Goal: Obtain resource: Download file/media

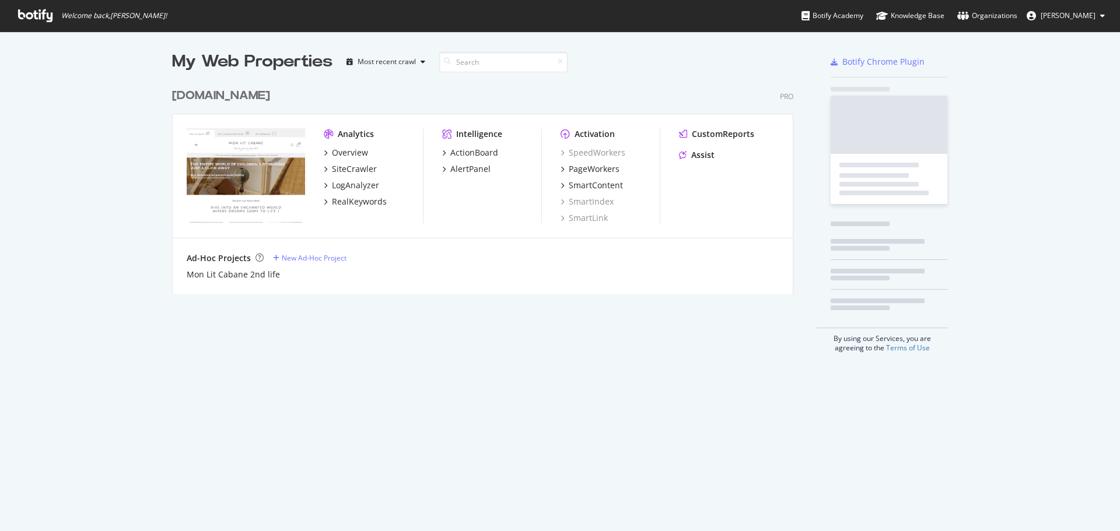
scroll to position [523, 1102]
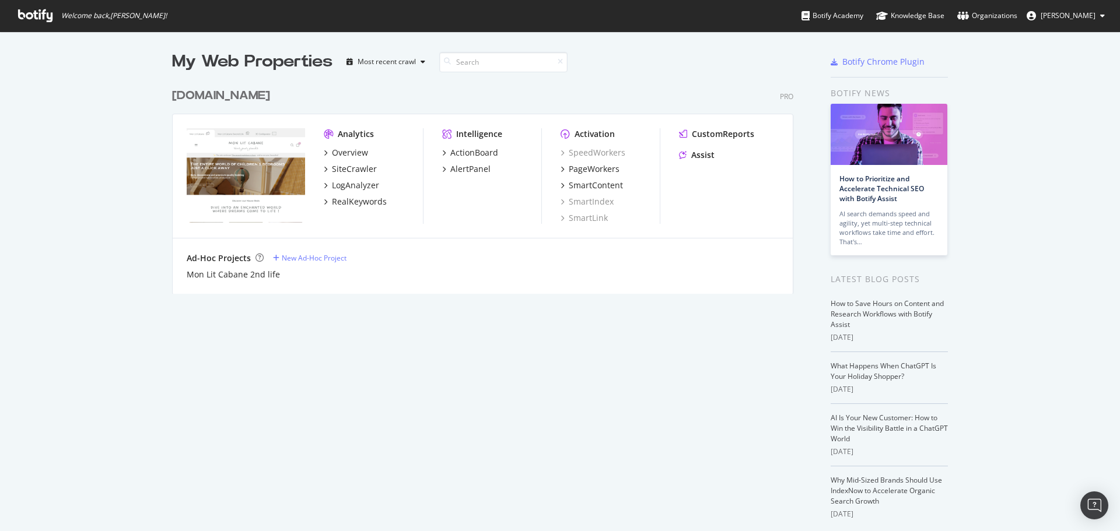
click at [262, 96] on div "[DOMAIN_NAME]" at bounding box center [221, 95] width 98 height 17
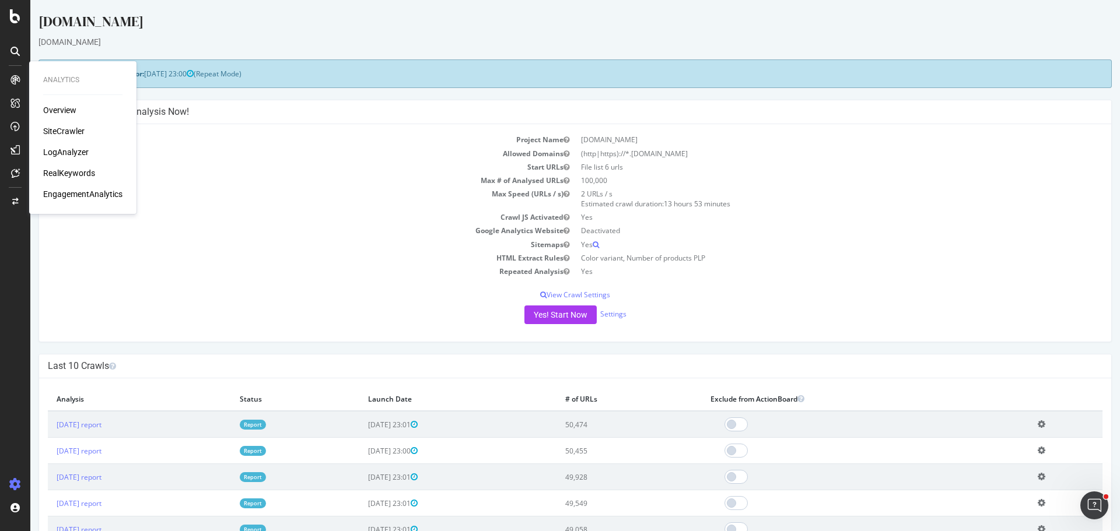
click at [71, 111] on div "Overview" at bounding box center [59, 110] width 33 height 12
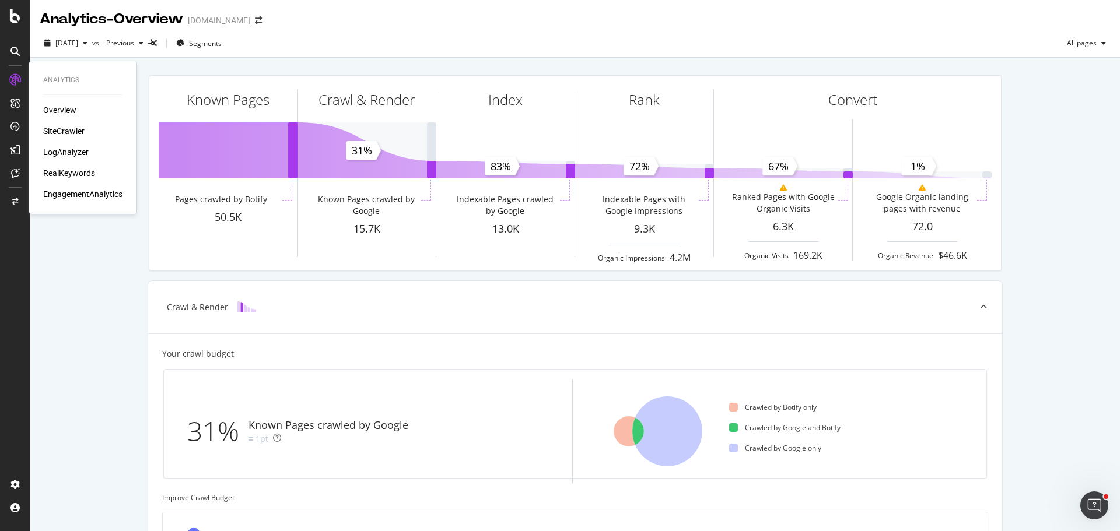
click at [66, 130] on div "SiteCrawler" at bounding box center [63, 131] width 41 height 12
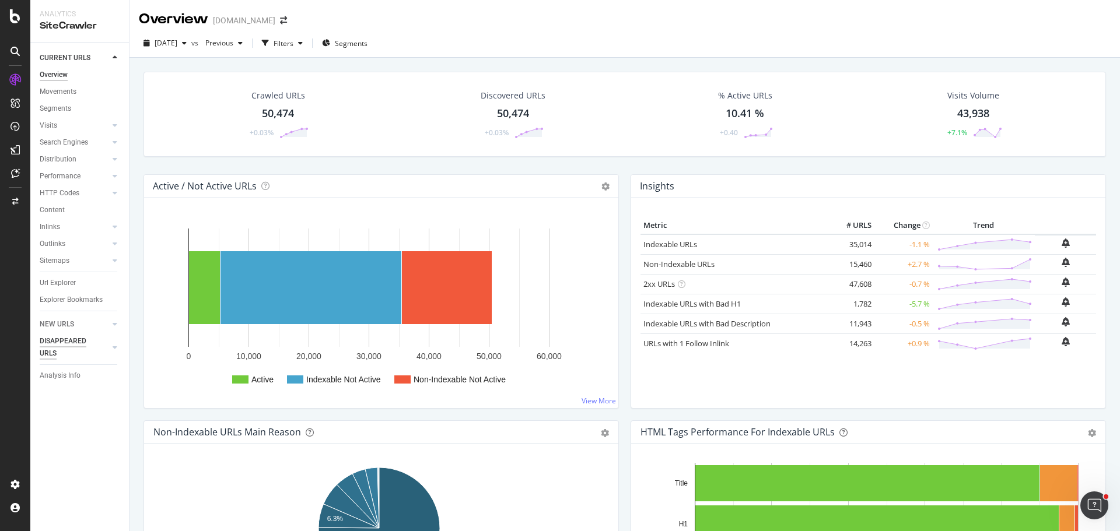
click at [61, 357] on div "DISAPPEARED URLS" at bounding box center [69, 347] width 59 height 24
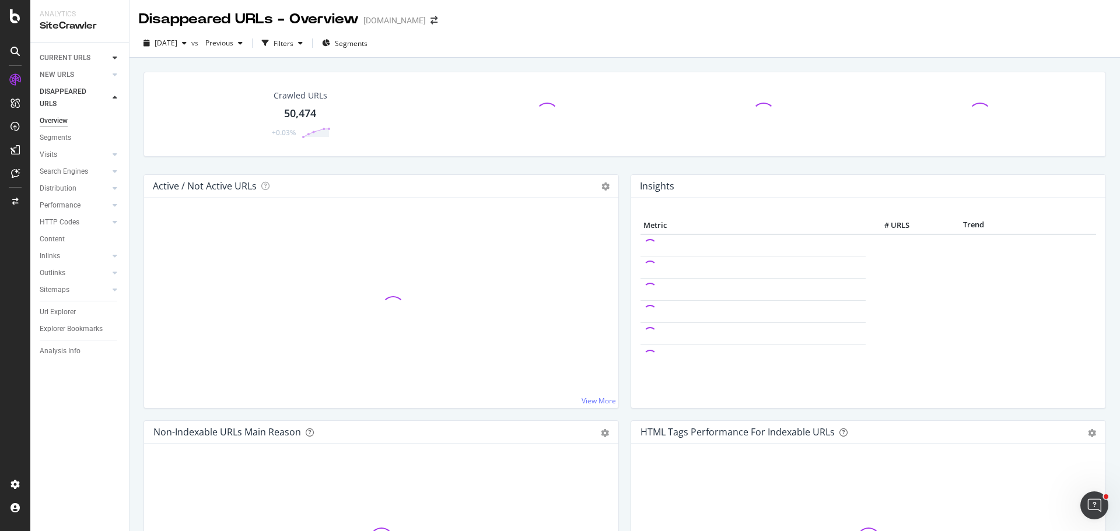
click at [118, 57] on div at bounding box center [115, 58] width 12 height 12
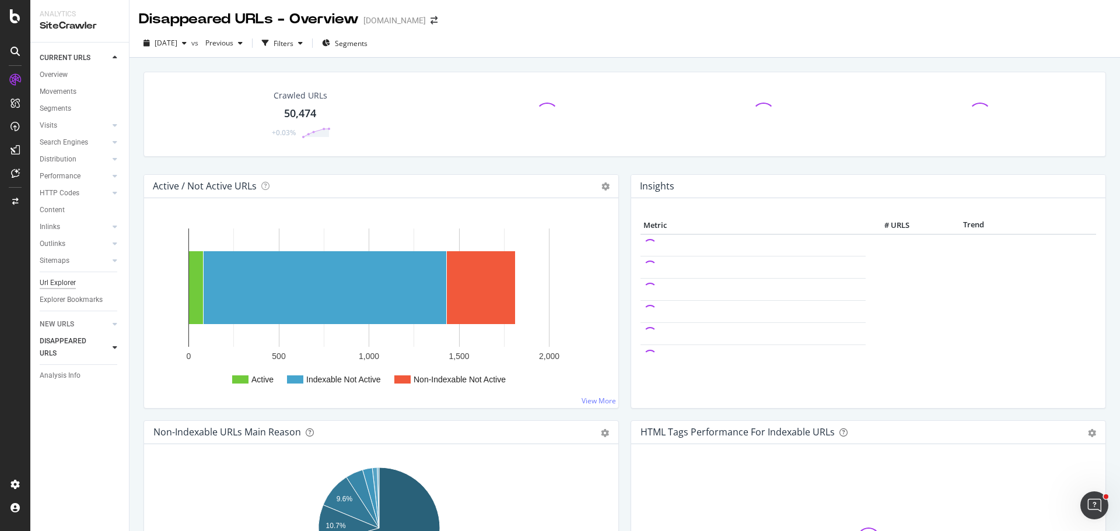
click at [57, 282] on div "Url Explorer" at bounding box center [58, 283] width 36 height 12
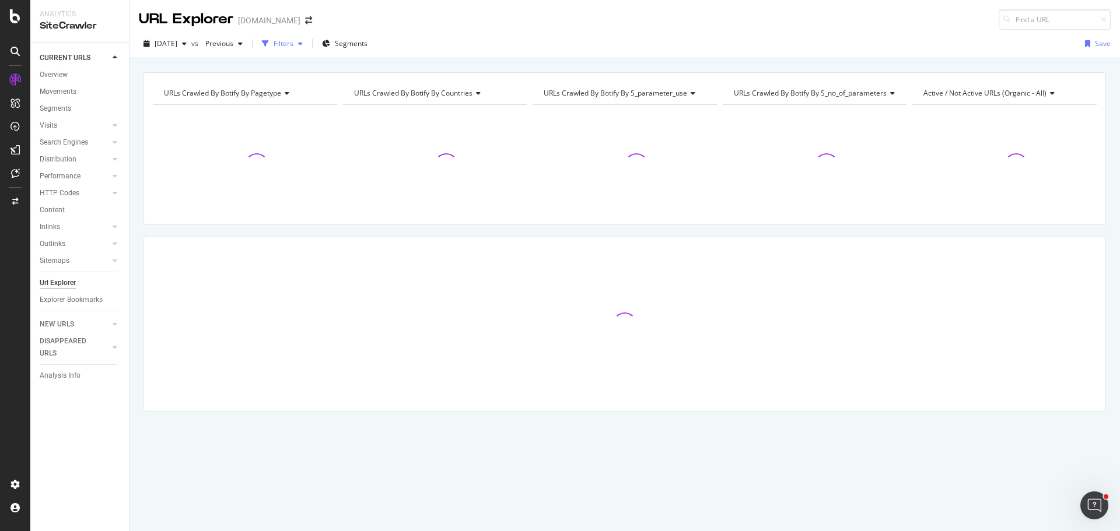
click at [293, 43] on div "Filters" at bounding box center [284, 43] width 20 height 10
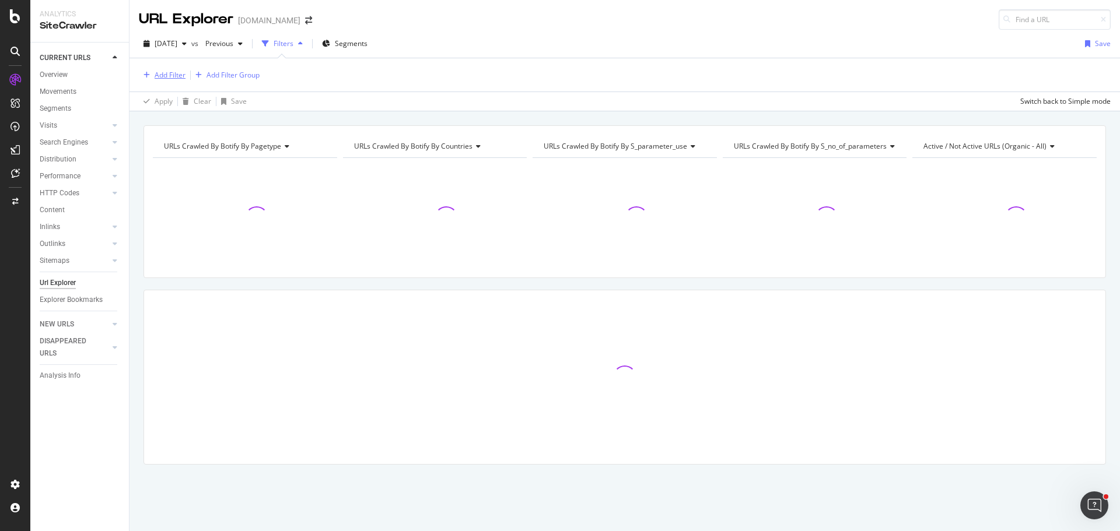
click at [180, 75] on div "Add Filter" at bounding box center [170, 75] width 31 height 10
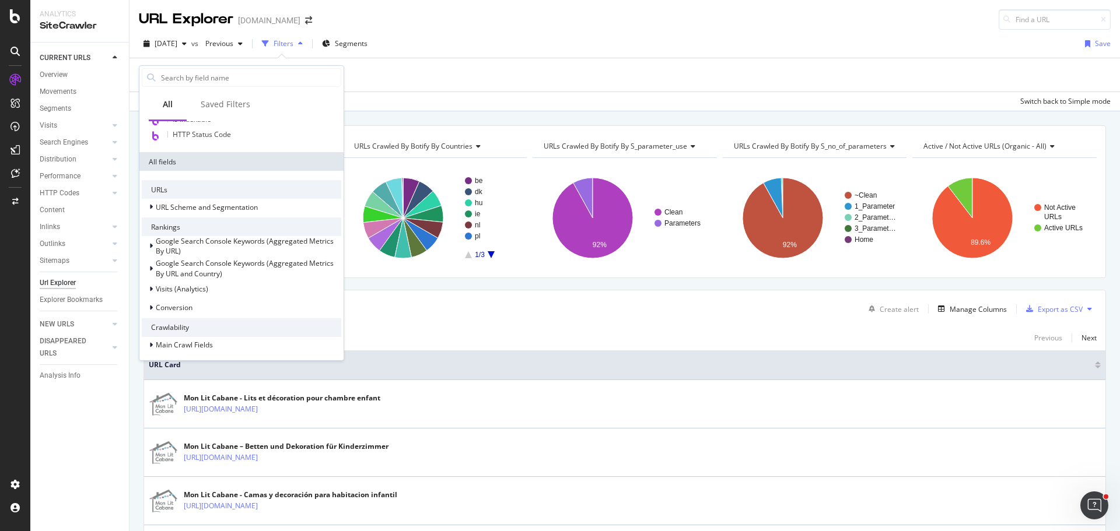
scroll to position [233, 0]
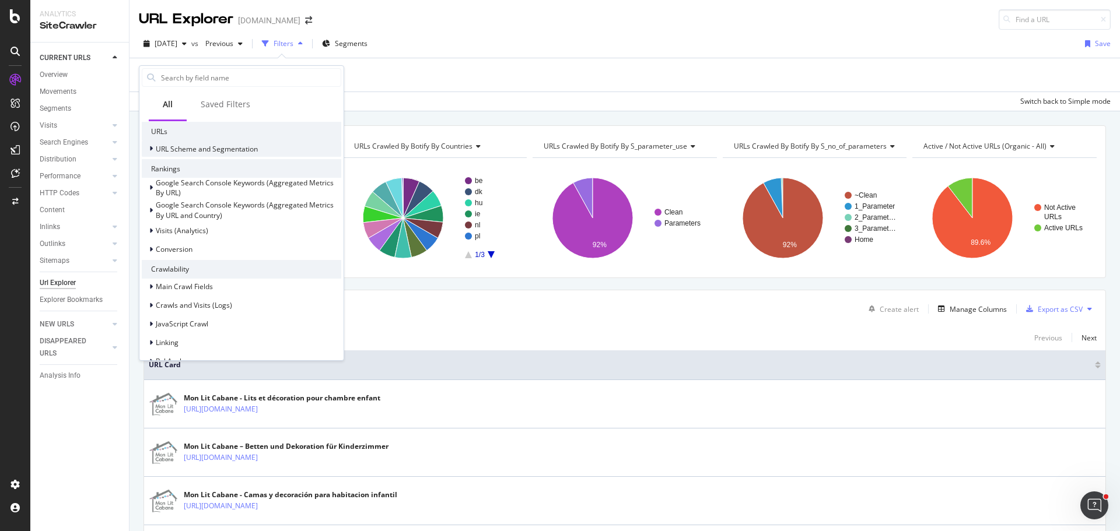
click at [151, 148] on icon at bounding box center [150, 148] width 3 height 7
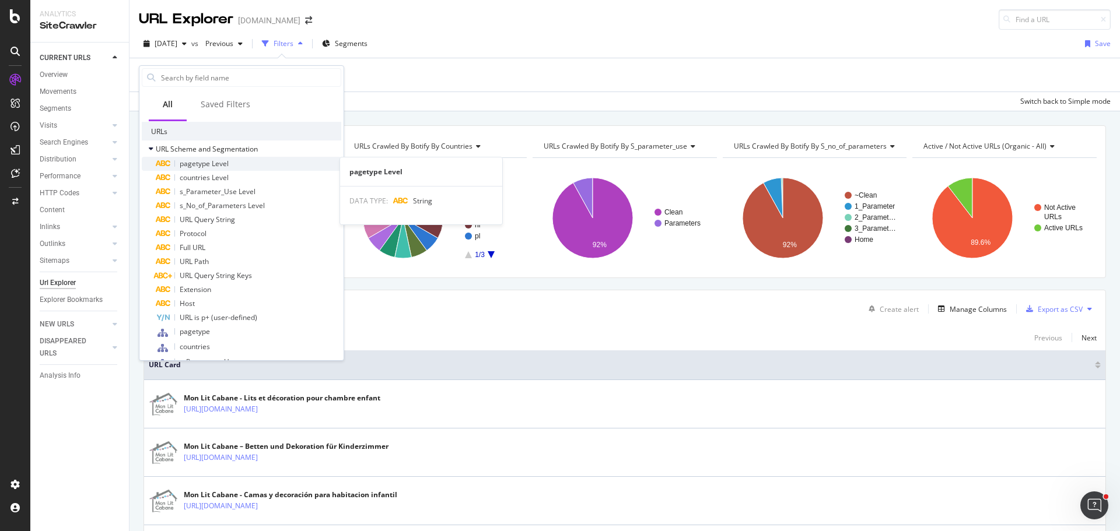
click at [226, 167] on span "pagetype Level" at bounding box center [204, 164] width 49 height 10
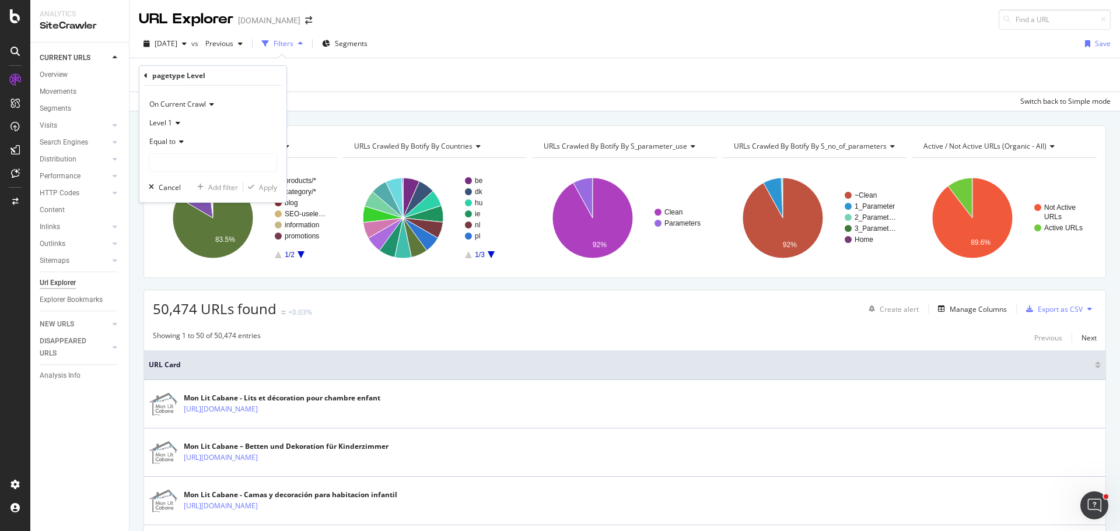
click at [171, 141] on span "Equal to" at bounding box center [162, 141] width 26 height 10
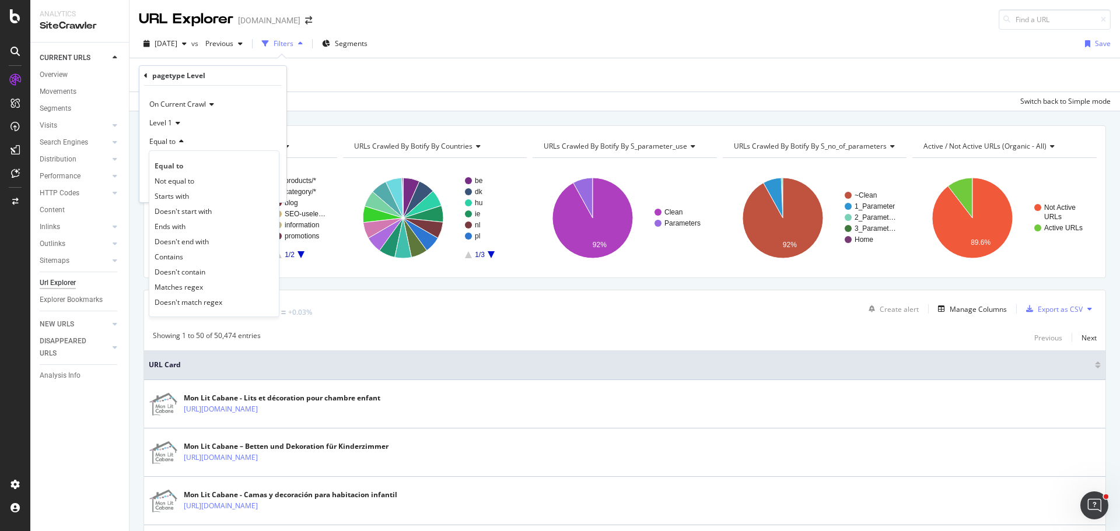
click at [176, 139] on span "Equal to" at bounding box center [162, 141] width 26 height 10
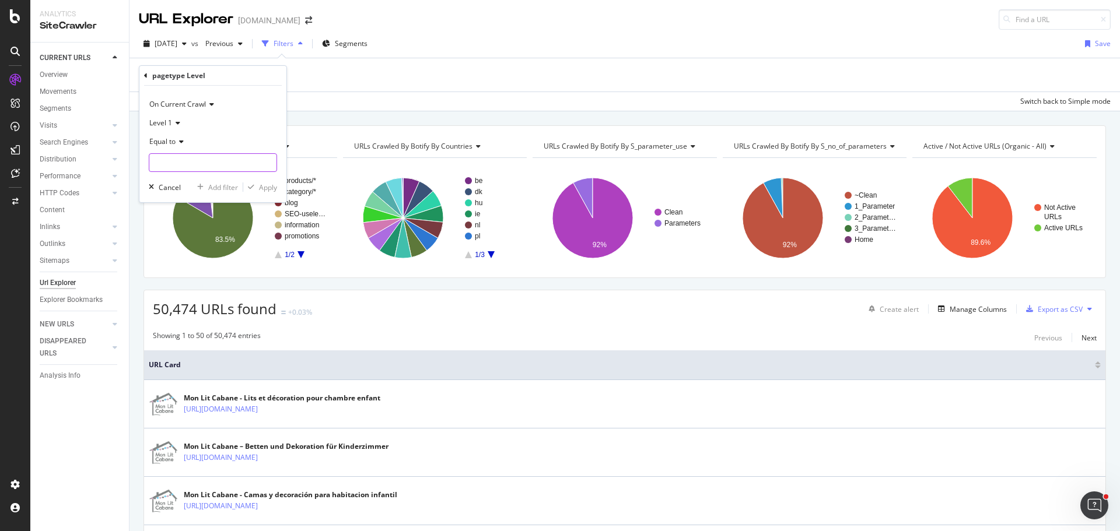
click at [184, 164] on input "text" at bounding box center [212, 162] width 127 height 19
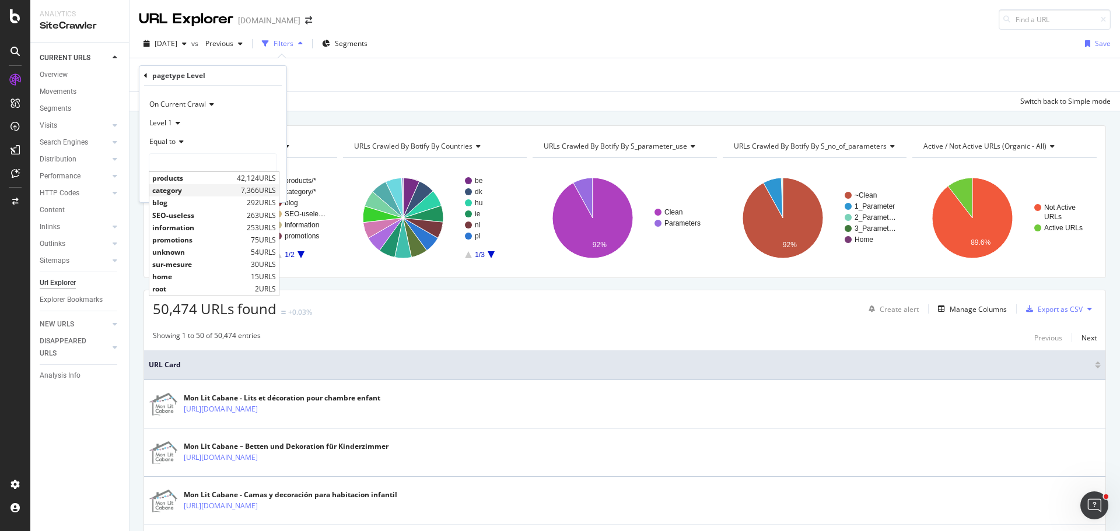
click at [184, 191] on span "category" at bounding box center [195, 190] width 86 height 10
type input "category"
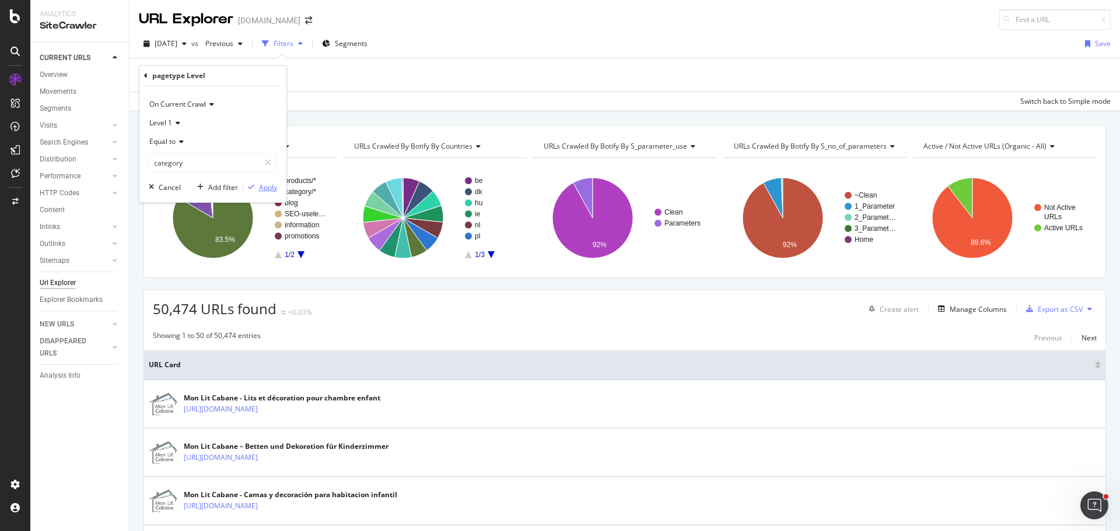
click at [260, 187] on div "Apply" at bounding box center [268, 188] width 18 height 10
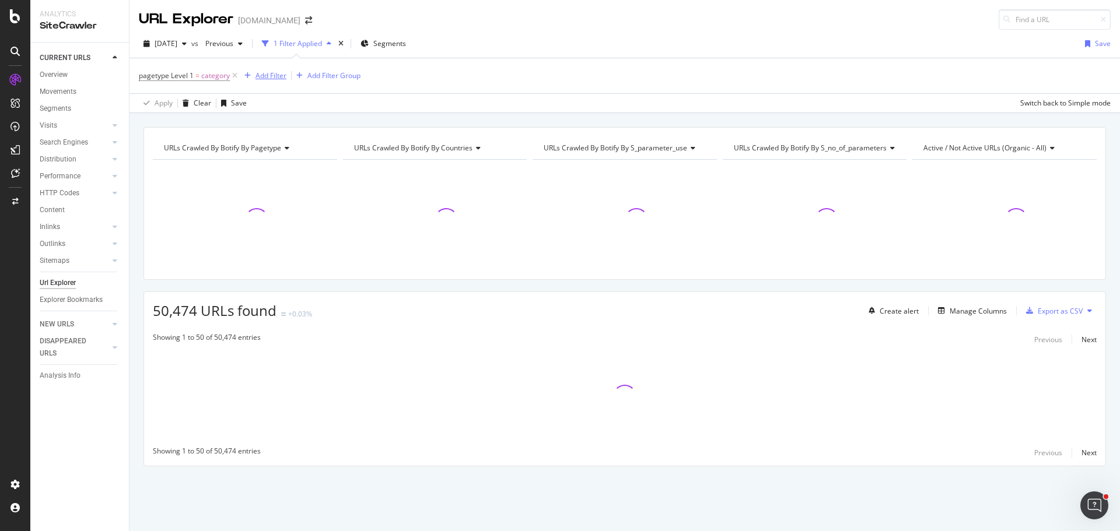
click at [276, 78] on div "Add Filter" at bounding box center [270, 76] width 31 height 10
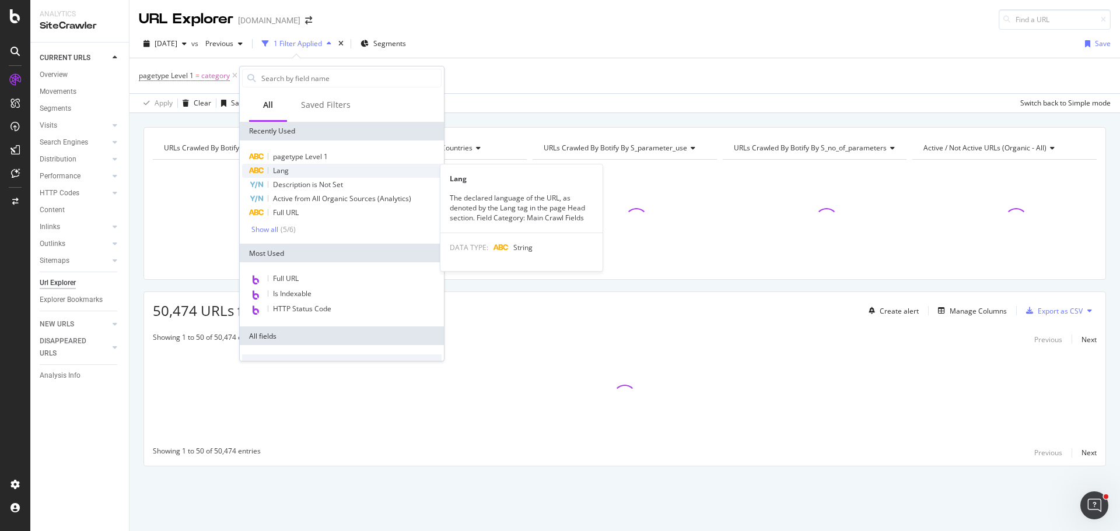
click at [306, 168] on div "Lang" at bounding box center [341, 171] width 199 height 14
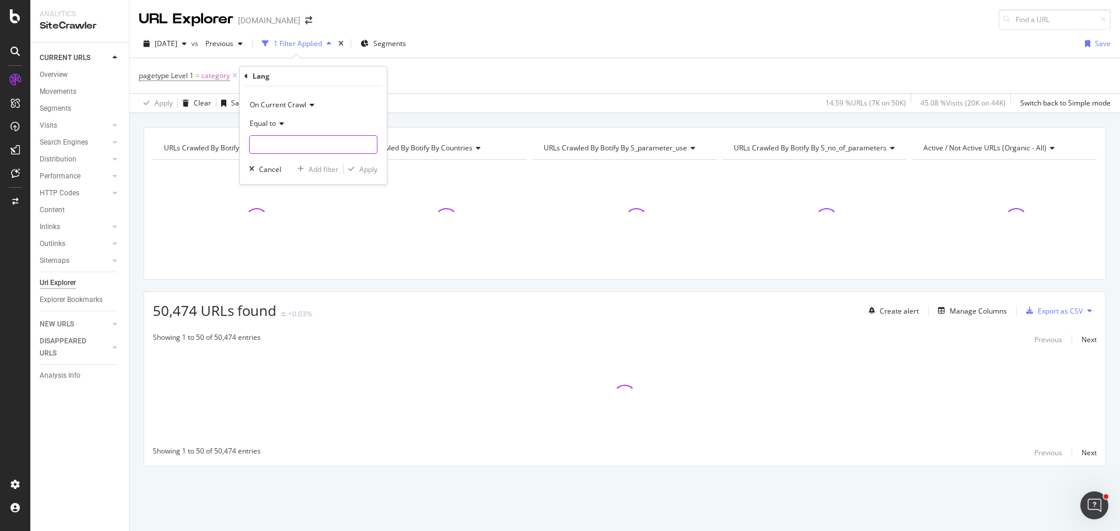
click at [286, 140] on input "text" at bounding box center [313, 144] width 127 height 19
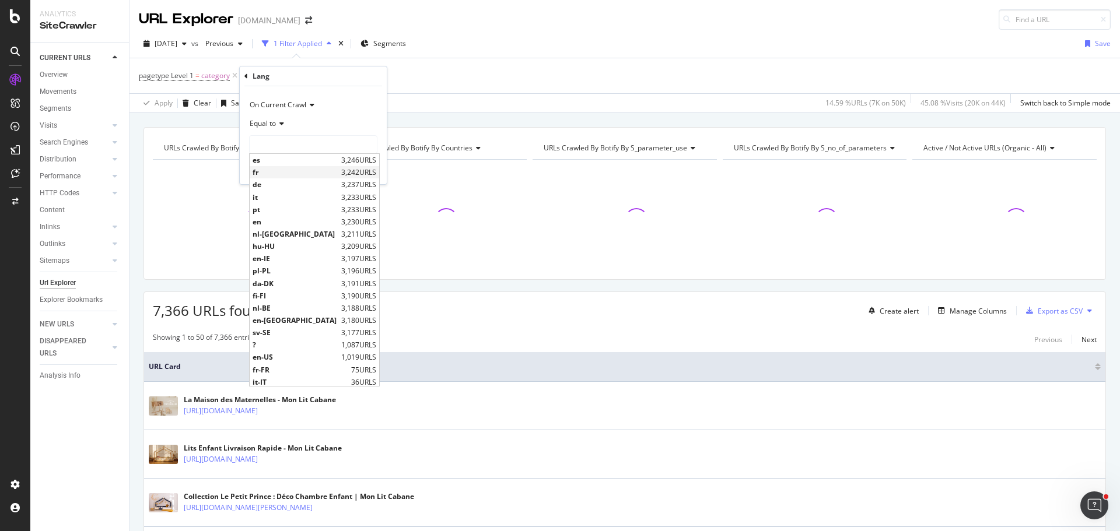
click at [290, 176] on span "fr" at bounding box center [296, 172] width 86 height 10
type input "fr"
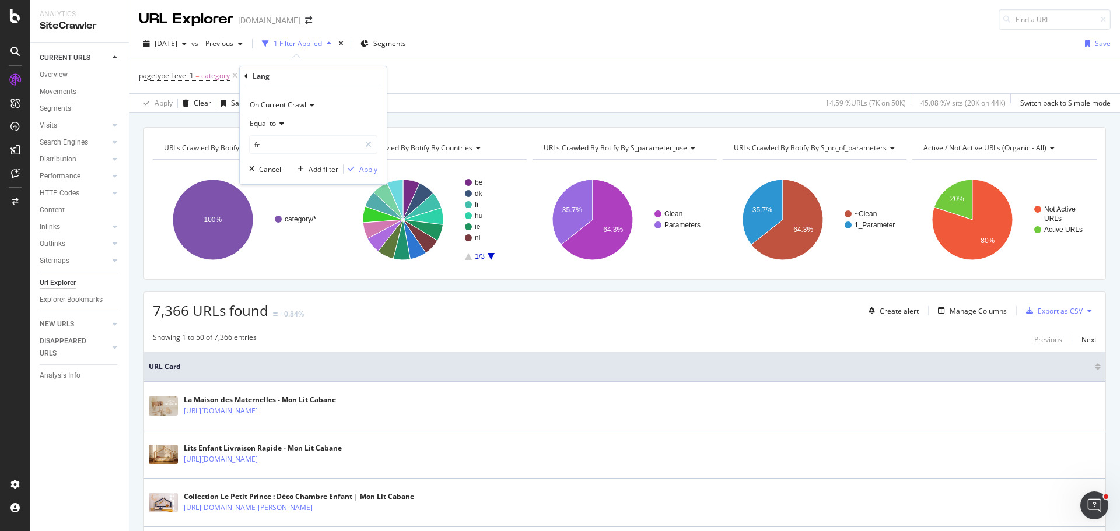
click at [366, 170] on div "Apply" at bounding box center [368, 169] width 18 height 10
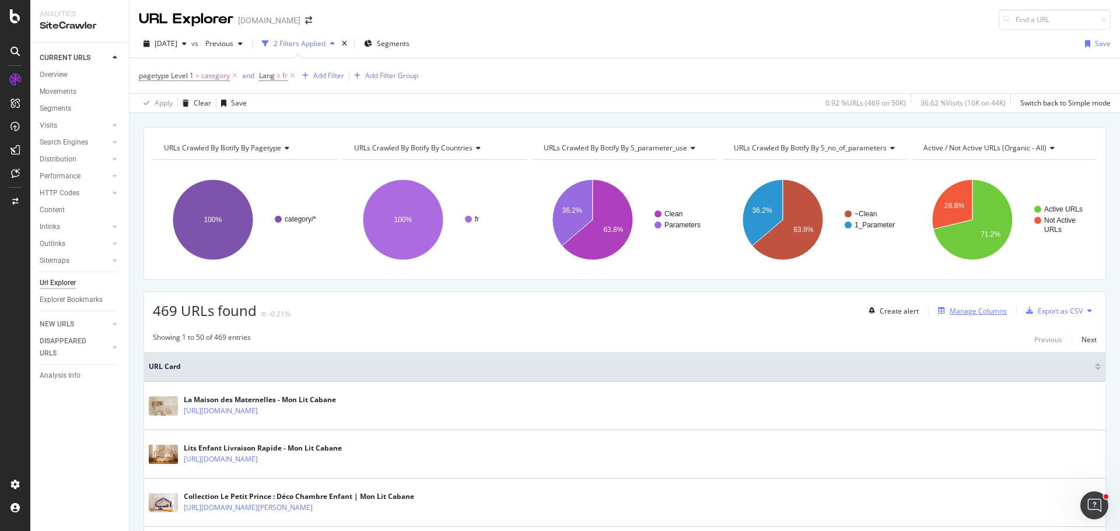
click at [989, 313] on div "Manage Columns" at bounding box center [978, 311] width 57 height 10
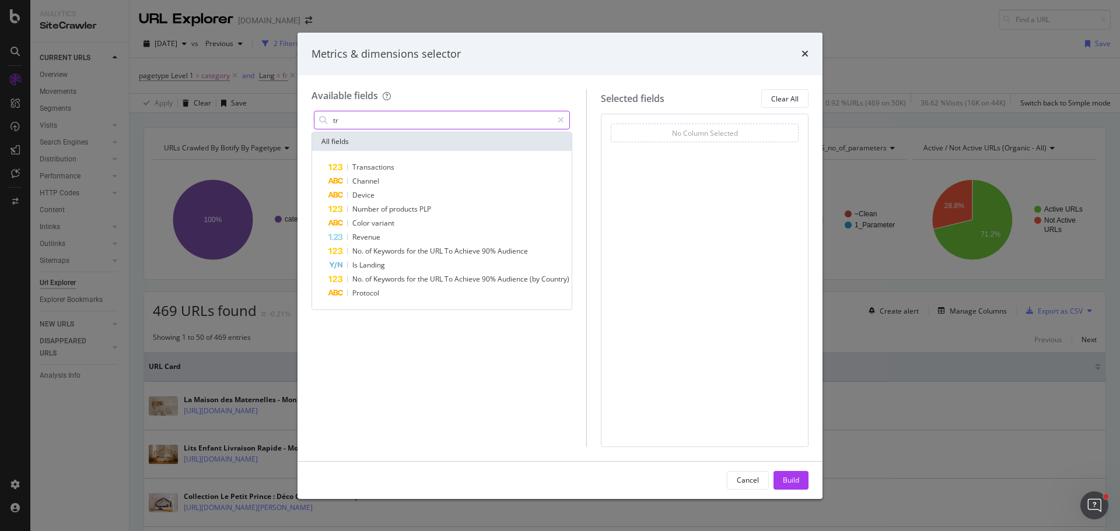
type input "t"
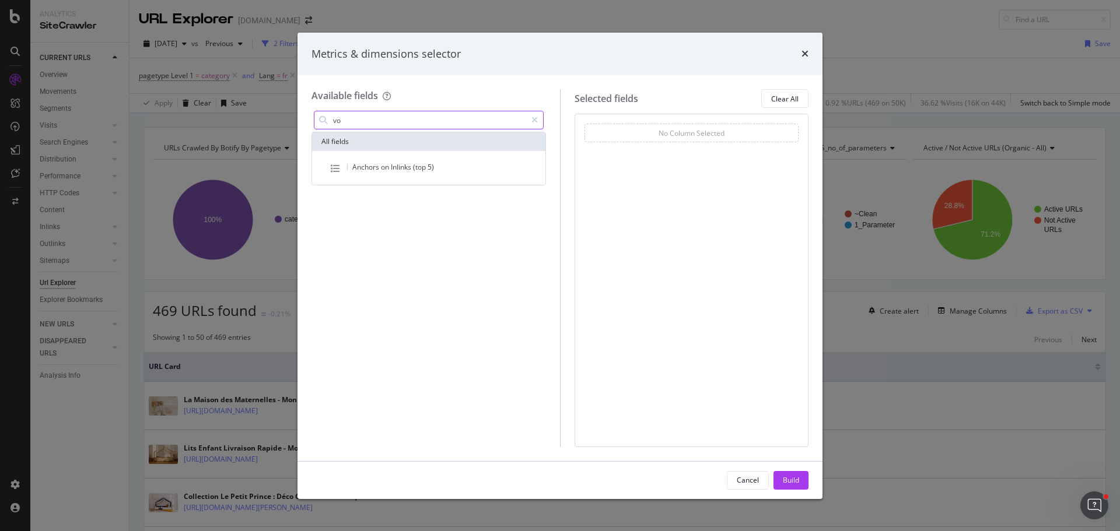
type input "v"
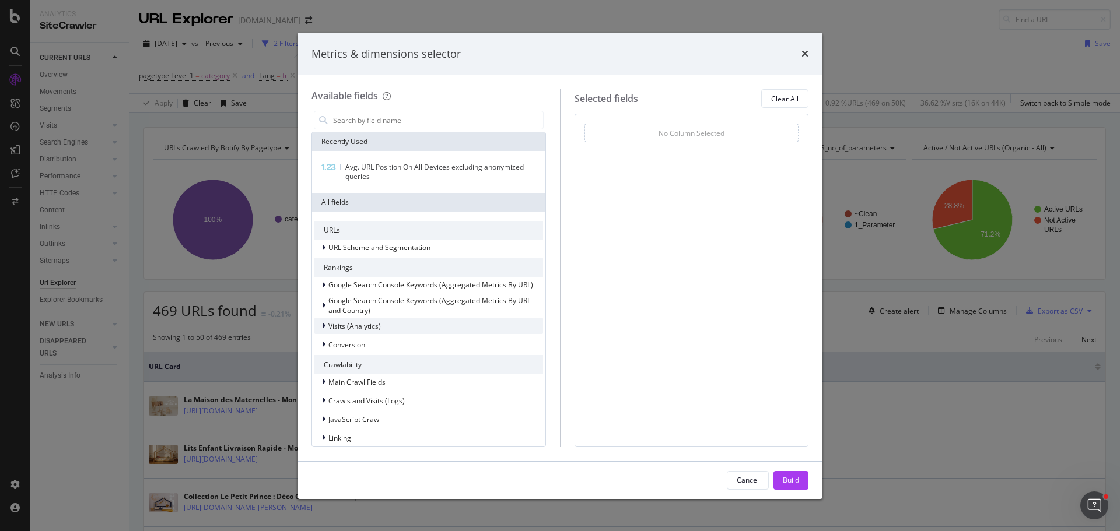
click at [325, 329] on icon "modal" at bounding box center [323, 326] width 3 height 7
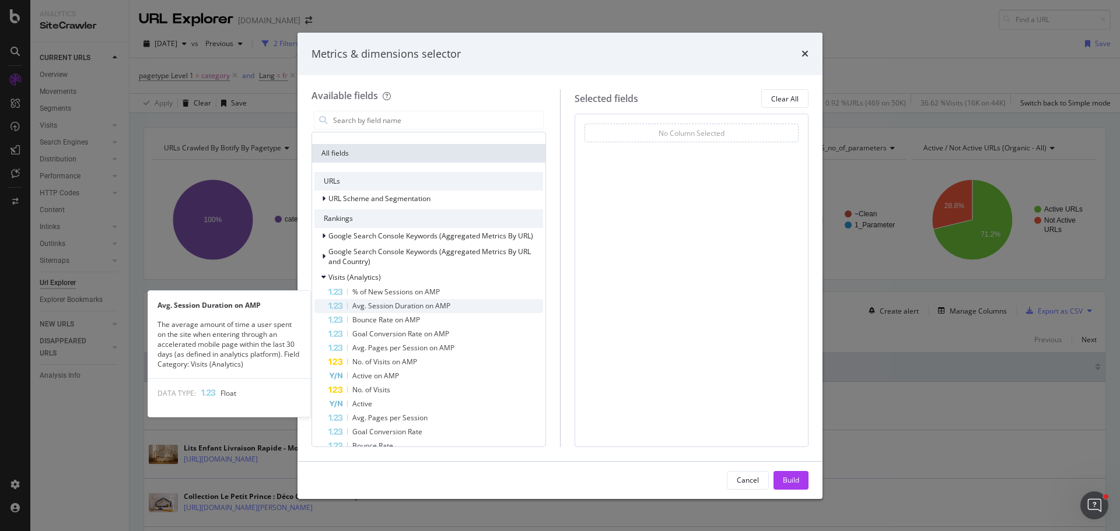
scroll to position [58, 0]
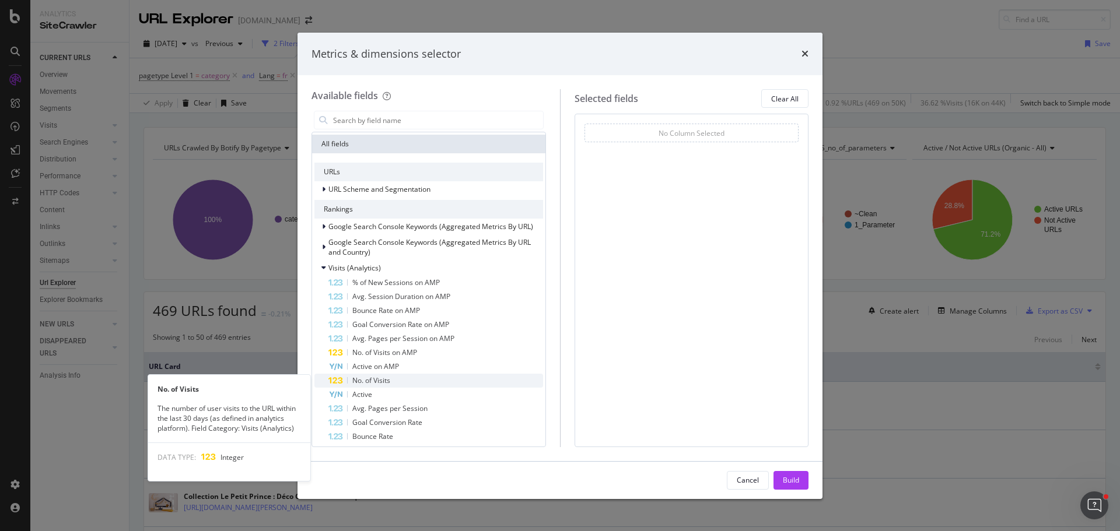
click at [423, 383] on div "No. of Visits" at bounding box center [435, 381] width 215 height 14
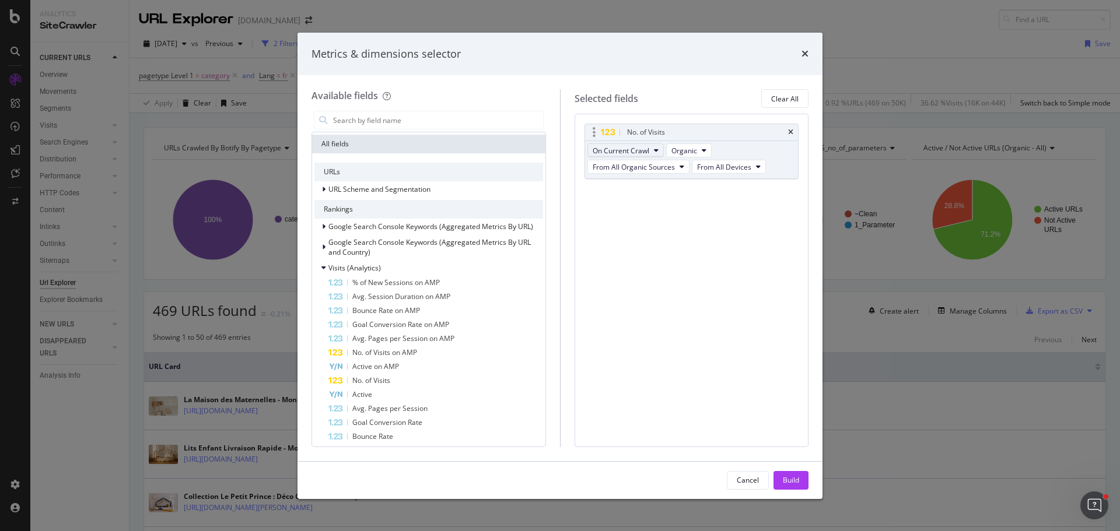
click at [653, 155] on button "On Current Crawl" at bounding box center [625, 150] width 76 height 14
click at [645, 153] on span "On Current Crawl" at bounding box center [621, 151] width 57 height 10
click at [686, 167] on button "From All Organic Sources" at bounding box center [638, 167] width 102 height 14
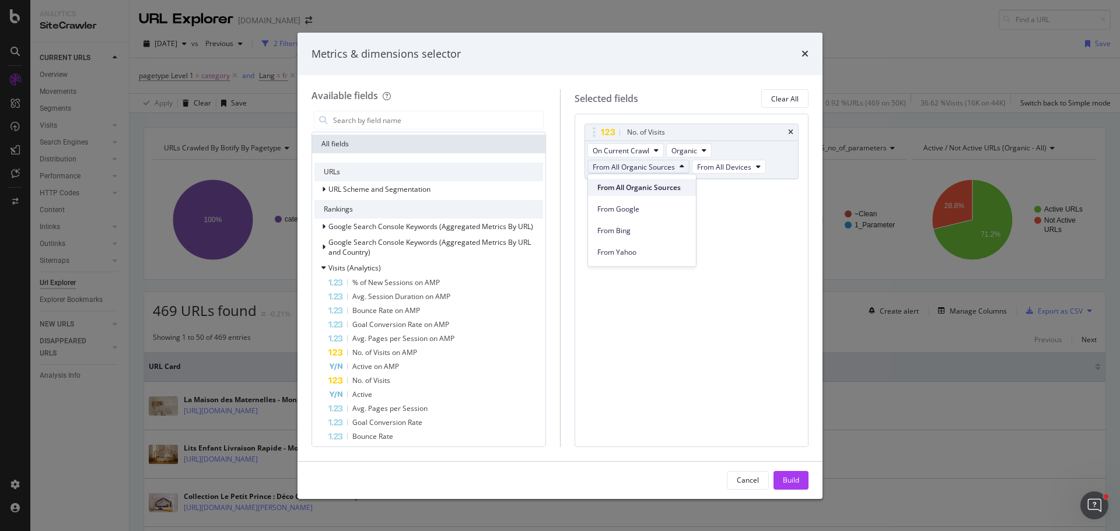
click at [668, 190] on span "From All Organic Sources" at bounding box center [641, 188] width 89 height 10
click at [754, 168] on button "From All Devices" at bounding box center [729, 167] width 74 height 14
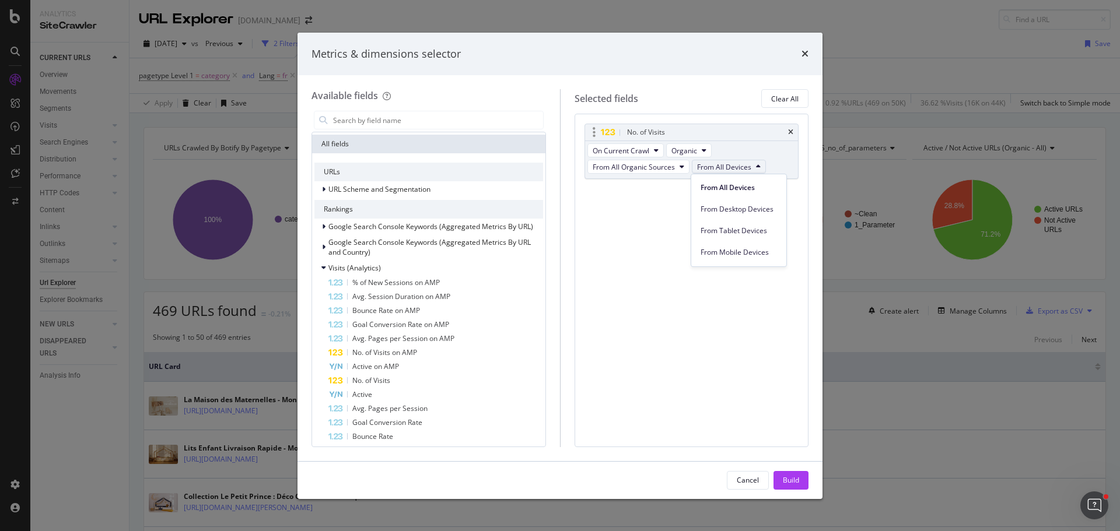
click at [754, 168] on button "From All Devices" at bounding box center [729, 167] width 74 height 14
click at [790, 475] on div "Build" at bounding box center [791, 480] width 16 height 10
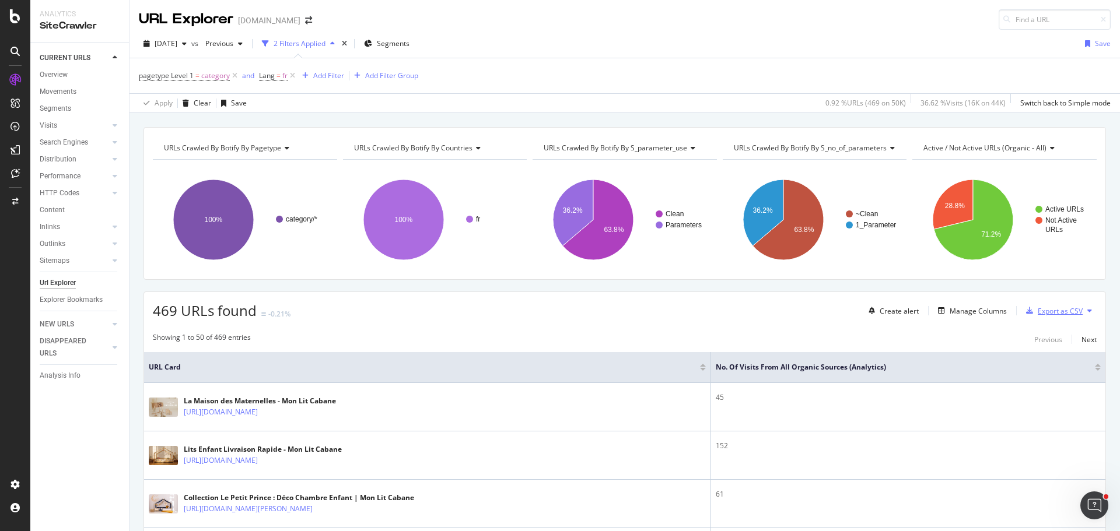
click at [1038, 311] on div "Export as CSV" at bounding box center [1060, 311] width 45 height 10
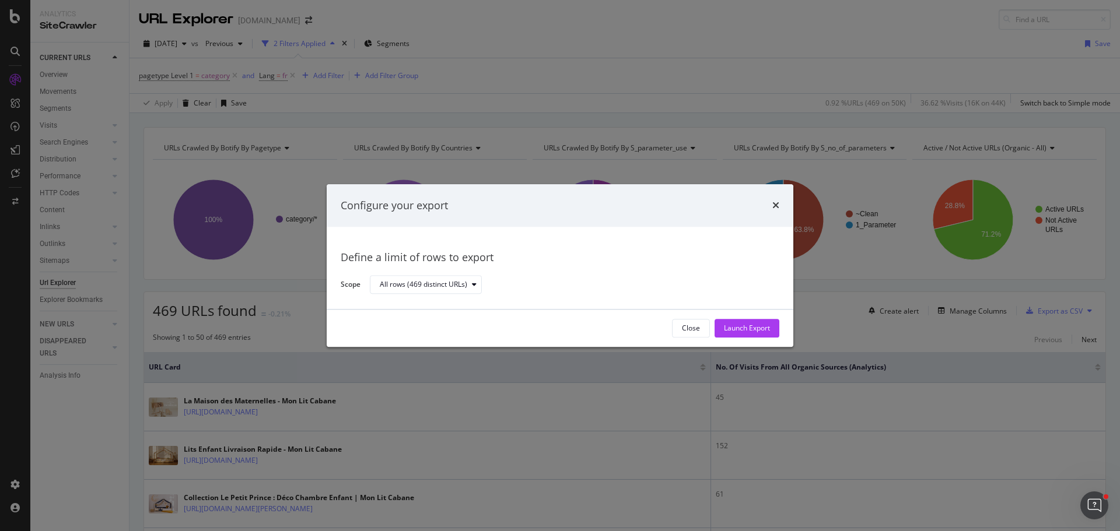
click at [749, 325] on div "Launch Export" at bounding box center [747, 329] width 46 height 10
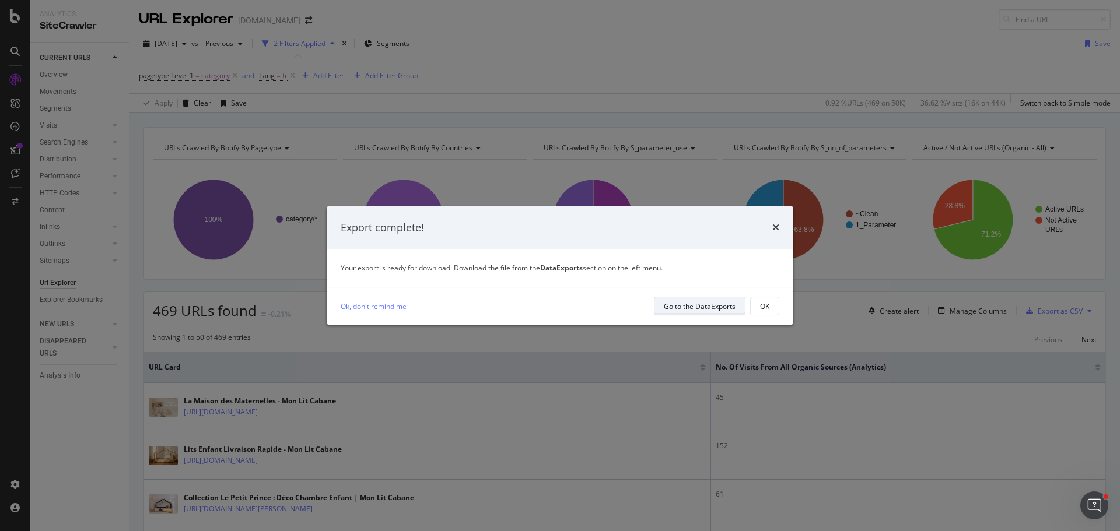
click at [703, 310] on div "Go to the DataExports" at bounding box center [700, 307] width 72 height 10
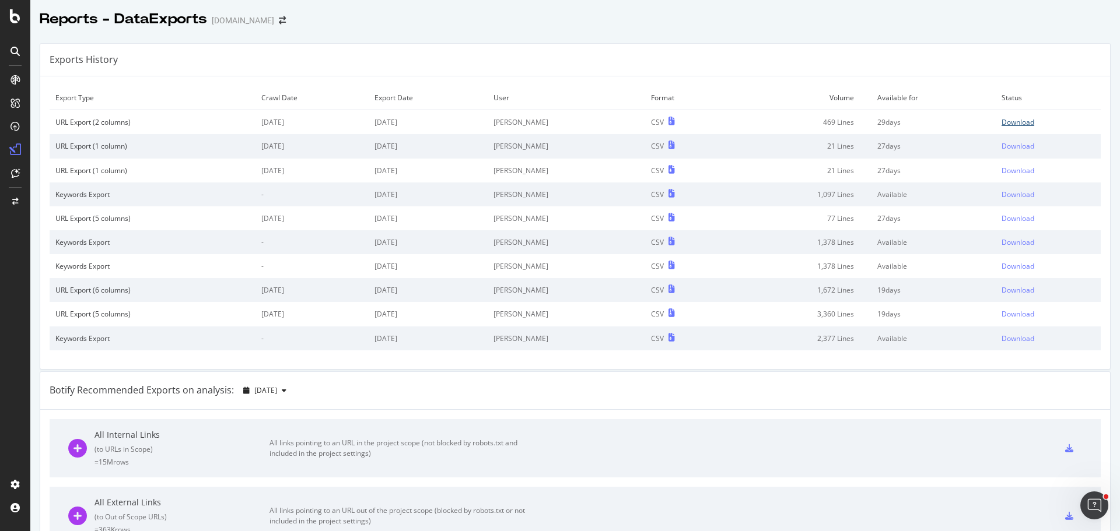
click at [1001, 119] on div "Download" at bounding box center [1017, 122] width 33 height 10
